Goal: Task Accomplishment & Management: Use online tool/utility

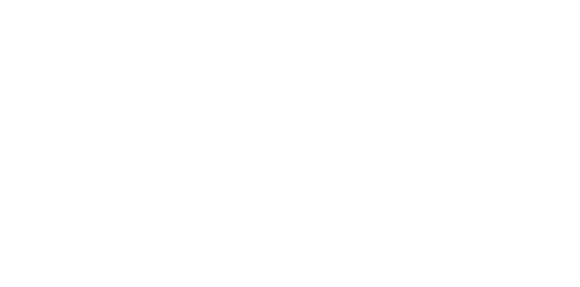
click at [84, 127] on div "Tracking" at bounding box center [71, 125] width 25 height 8
click at [377, 253] on button "button" at bounding box center [370, 255] width 11 height 11
type input "mi"
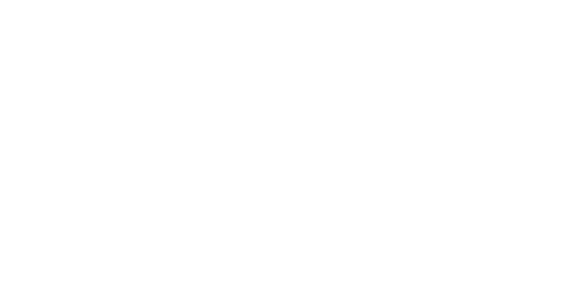
click at [287, 143] on button "Clock On" at bounding box center [262, 143] width 50 height 15
click at [485, 50] on button "Close" at bounding box center [468, 50] width 33 height 15
click at [120, 122] on button "Tracking" at bounding box center [77, 124] width 86 height 23
click at [374, 256] on icon "button" at bounding box center [372, 255] width 5 height 5
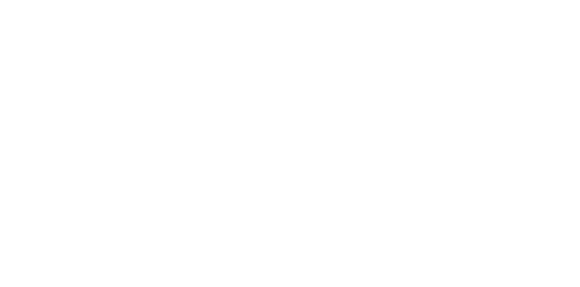
type input "m"
click at [287, 142] on button "Clock On" at bounding box center [262, 143] width 50 height 15
